Goal: Task Accomplishment & Management: Complete application form

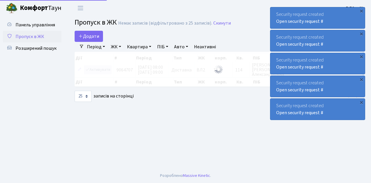
select select "25"
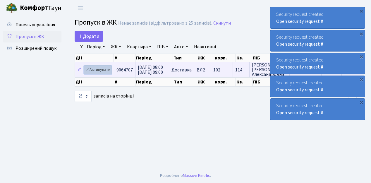
click at [103, 70] on link "Активувати" at bounding box center [98, 69] width 28 height 9
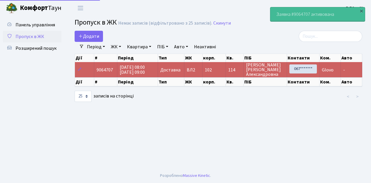
select select "25"
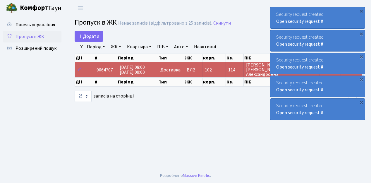
click at [34, 37] on span "Пропуск в ЖК" at bounding box center [29, 36] width 29 height 6
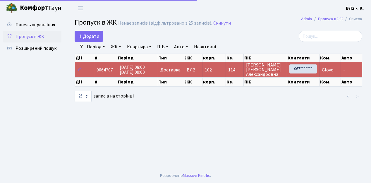
select select "25"
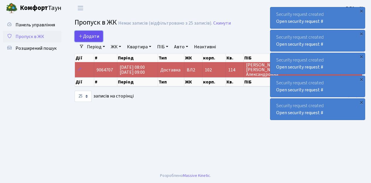
click at [90, 36] on span "Додати" at bounding box center [88, 36] width 21 height 6
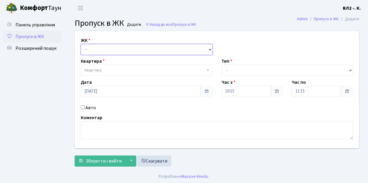
click at [94, 48] on select "- [STREET_ADDRESS][PERSON_NAME]" at bounding box center [147, 49] width 132 height 11
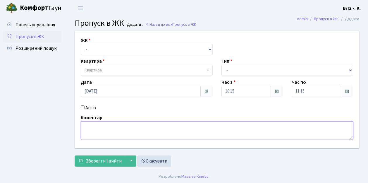
click at [97, 129] on textarea at bounding box center [217, 130] width 272 height 18
click at [154, 125] on textarea at bounding box center [217, 130] width 272 height 18
type textarea "k"
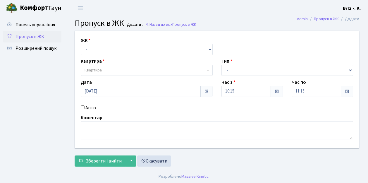
click at [43, 35] on span "Пропуск в ЖК" at bounding box center [29, 36] width 29 height 6
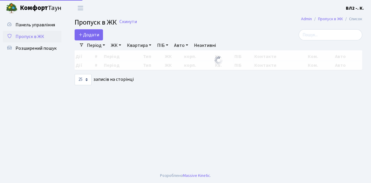
select select "25"
